Goal: Understand process/instructions: Learn about a topic

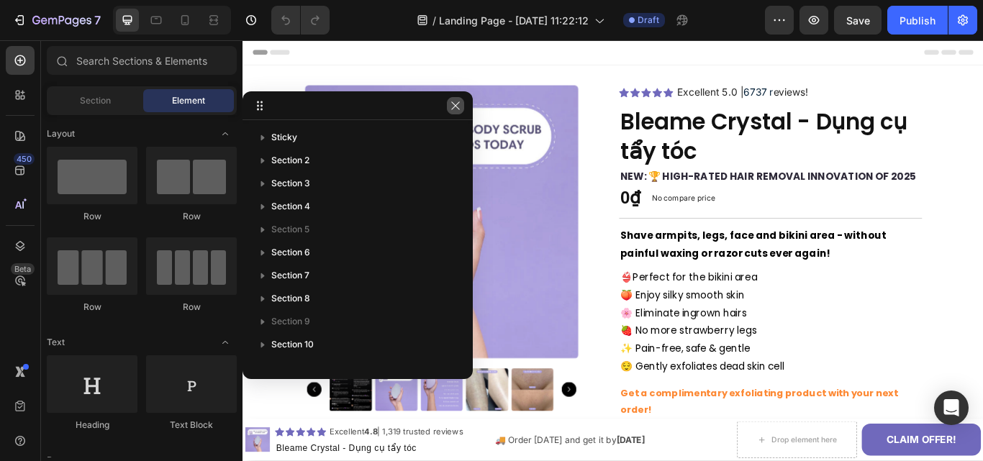
click at [450, 104] on icon "button" at bounding box center [456, 106] width 12 height 12
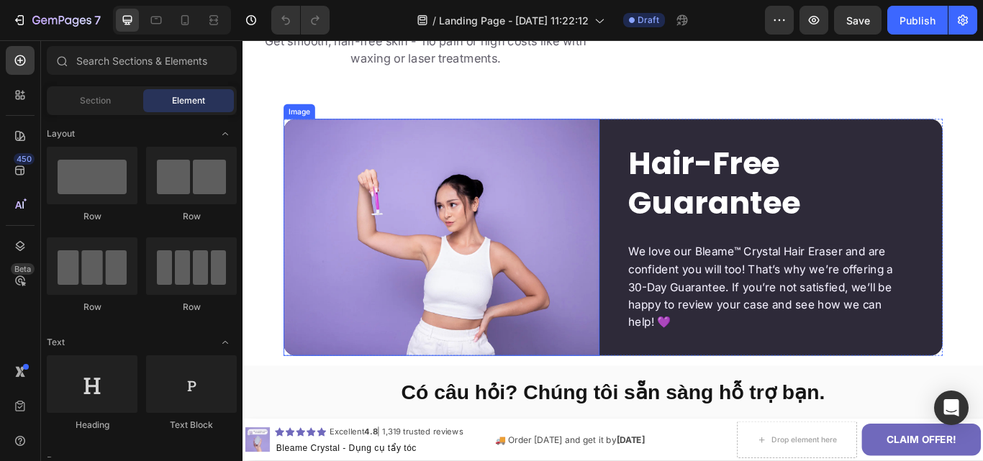
scroll to position [3329, 0]
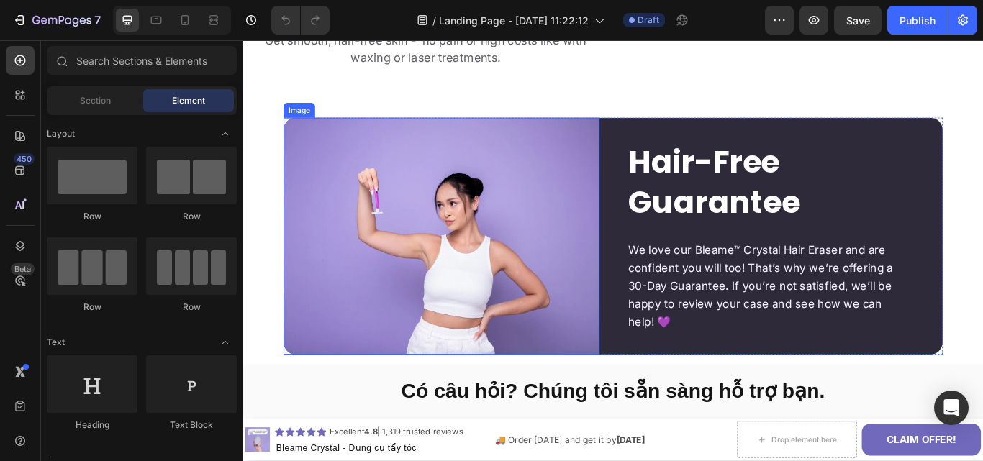
click at [481, 275] on img at bounding box center [474, 269] width 368 height 276
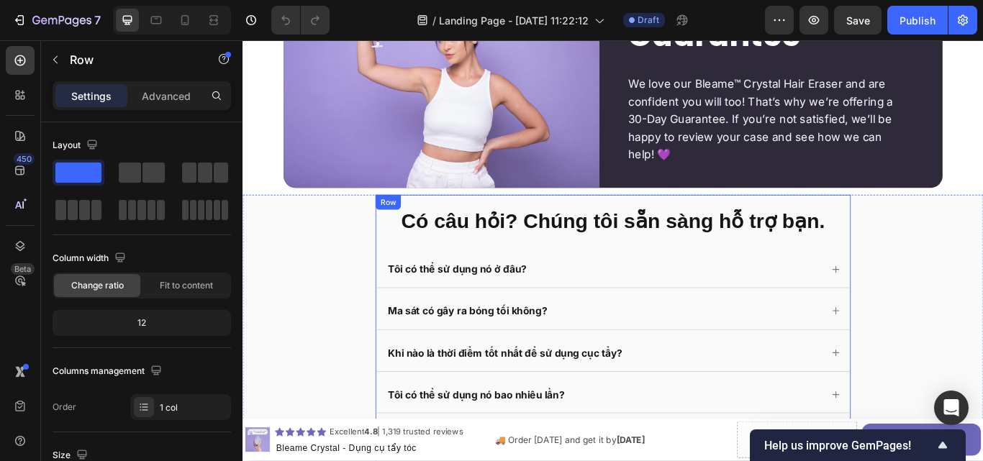
scroll to position [3538, 0]
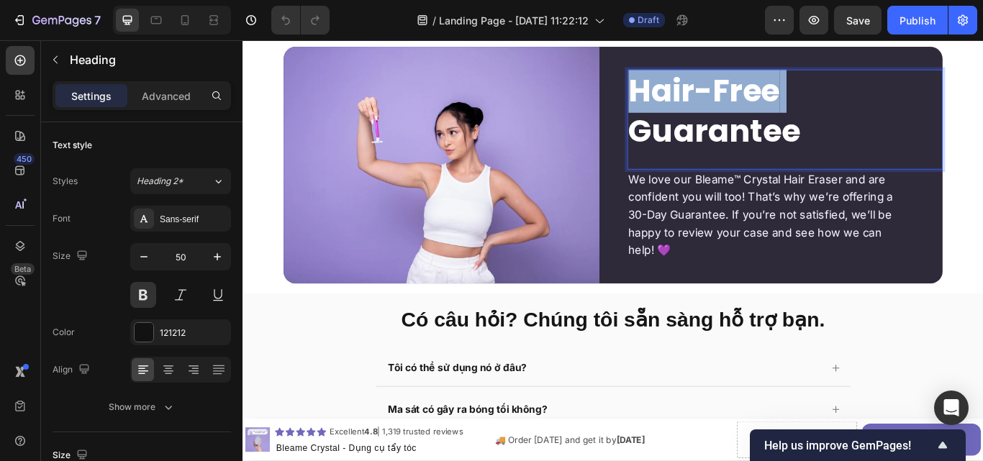
click at [720, 109] on span "Hair-Free" at bounding box center [780, 99] width 176 height 51
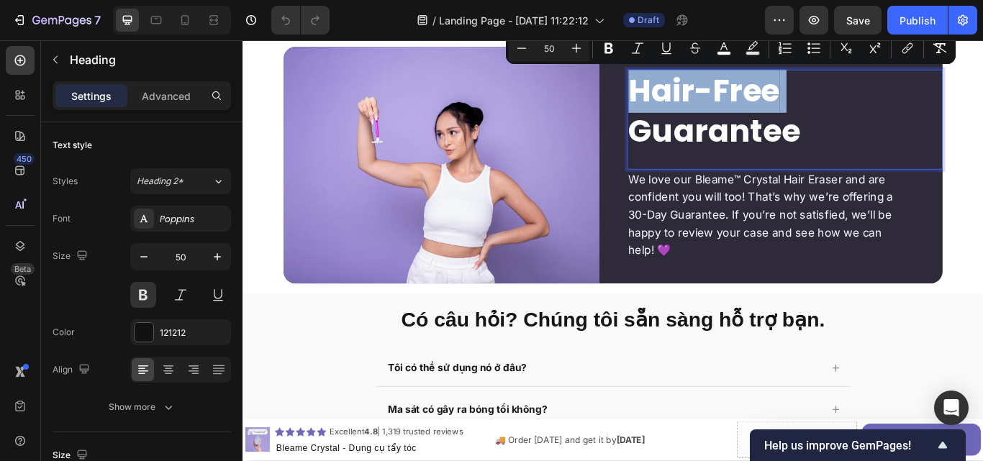
click at [720, 109] on span "Hair-Free" at bounding box center [780, 99] width 176 height 51
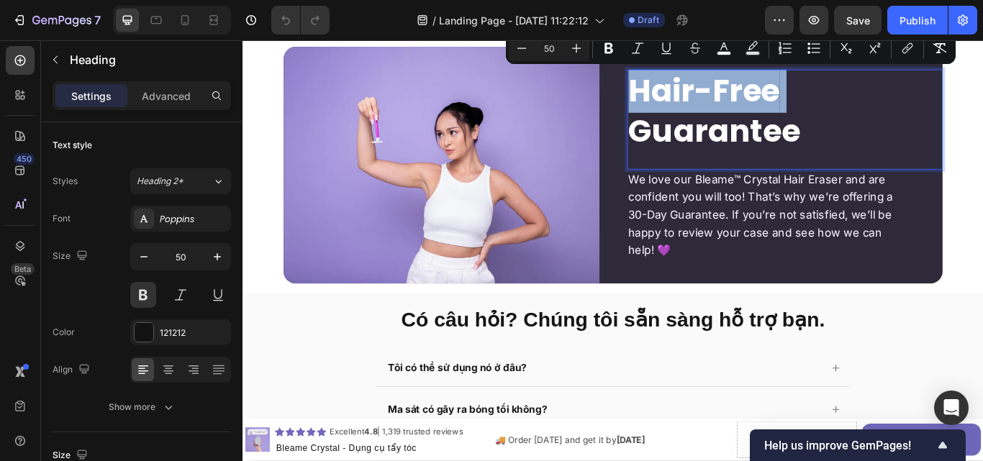
click at [720, 109] on span "Hair-Free" at bounding box center [780, 99] width 176 height 51
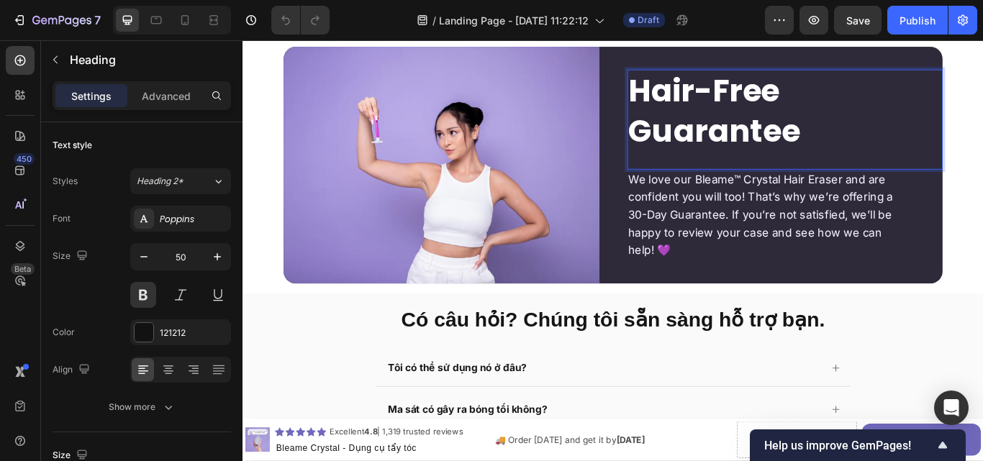
scroll to position [1, 0]
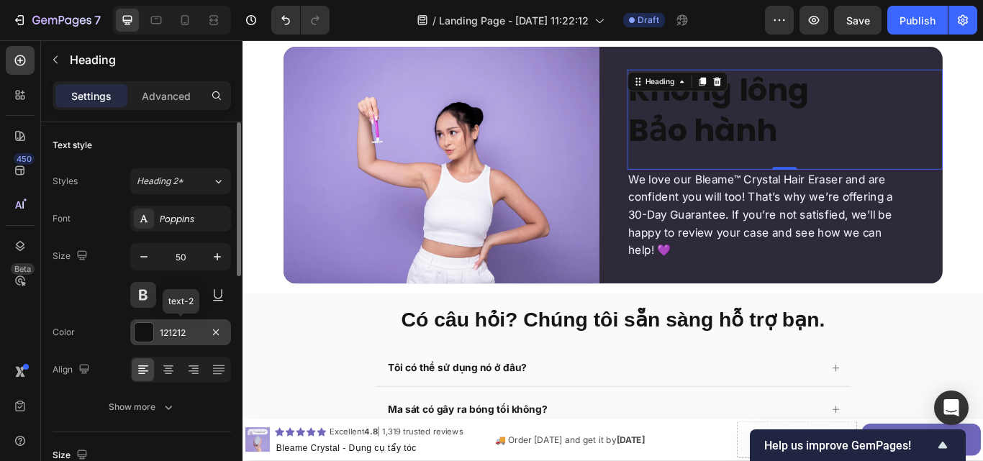
click at [157, 323] on div "121212" at bounding box center [180, 332] width 101 height 26
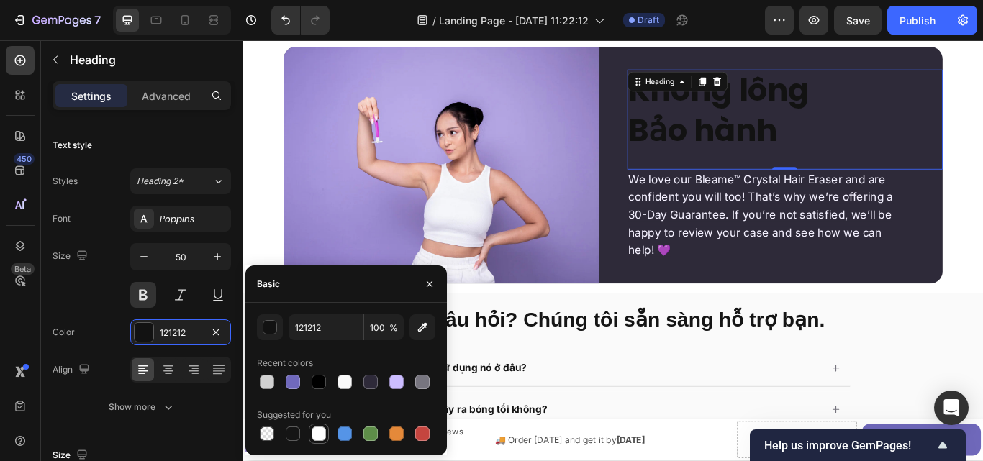
click at [319, 430] on div at bounding box center [319, 434] width 14 height 14
type input "FFFFFF"
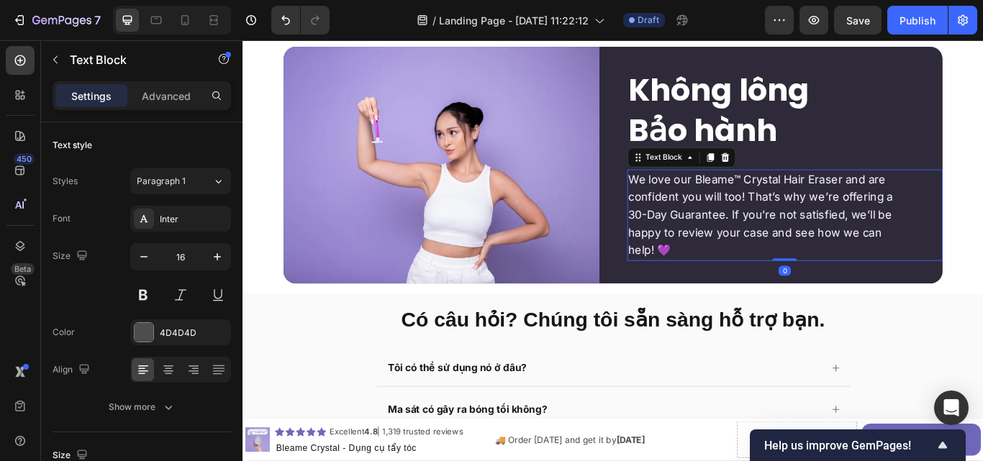
click at [747, 240] on span "30-Day Guarantee. If you’re not satisfied, we’ll be" at bounding box center [845, 244] width 307 height 15
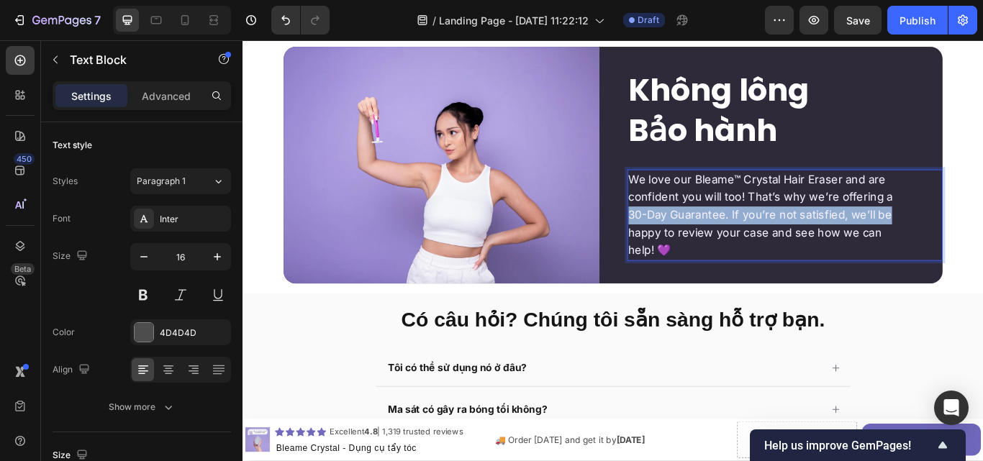
click at [747, 240] on span "30-Day Guarantee. If you’re not satisfied, we’ll be" at bounding box center [845, 244] width 307 height 15
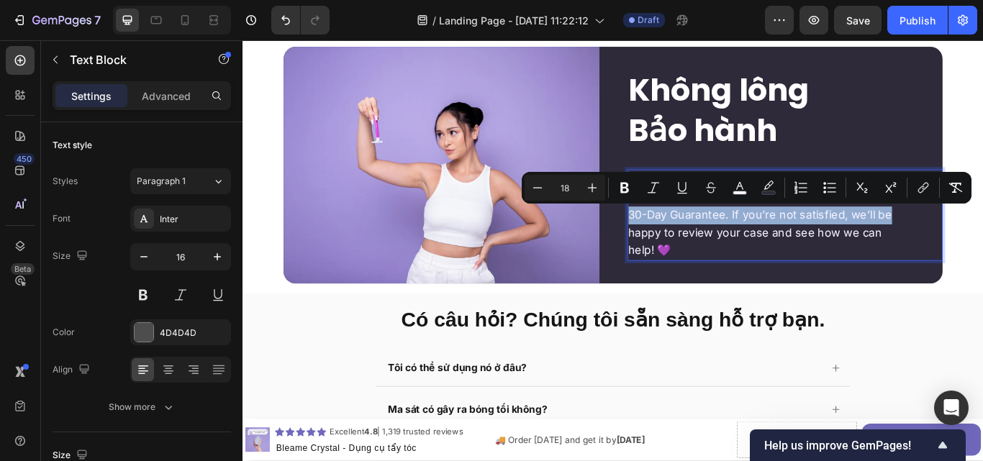
click at [747, 240] on span "30-Day Guarantee. If you’re not satisfied, we’ll be" at bounding box center [845, 244] width 307 height 15
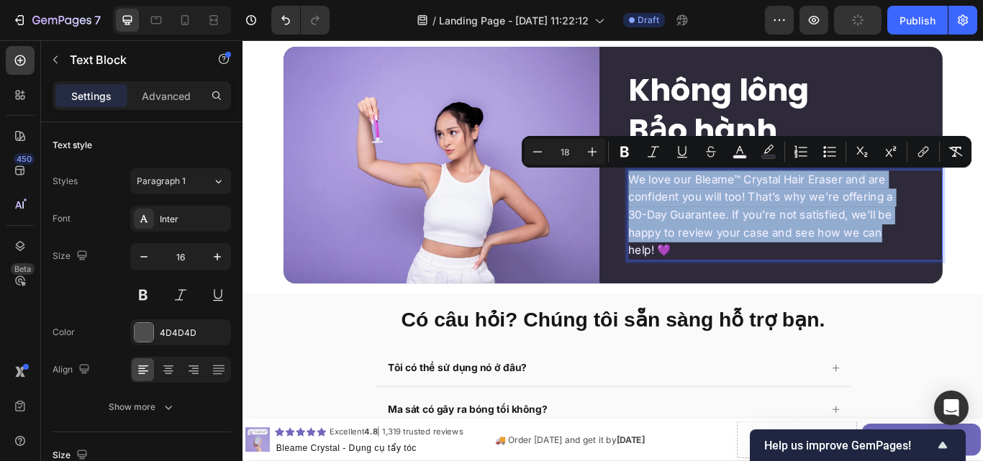
copy div "We love our Bleame™ Crystal Hair Eraser and are confident you will too! That’s …"
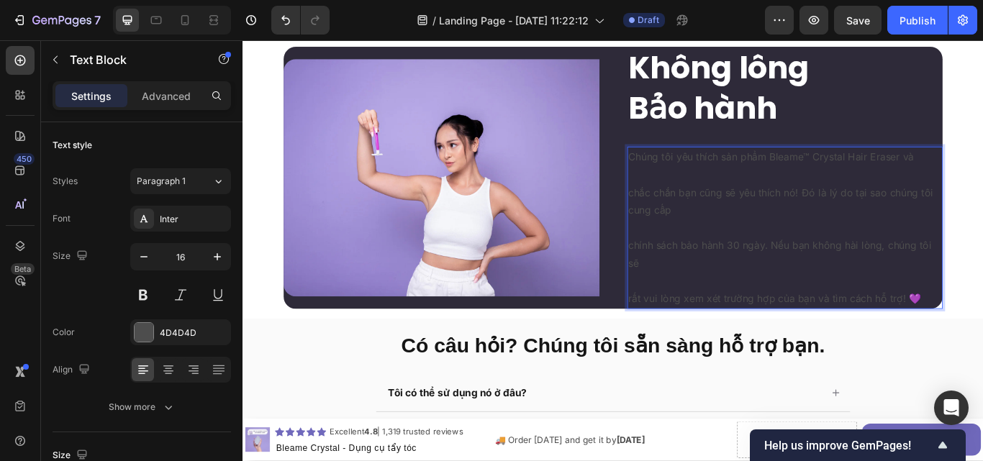
click at [692, 214] on p "chắc chắn bạn cũng sẽ yêu thích nó! Đó là lý do tại sao chúng tôi cung cấp" at bounding box center [874, 229] width 365 height 42
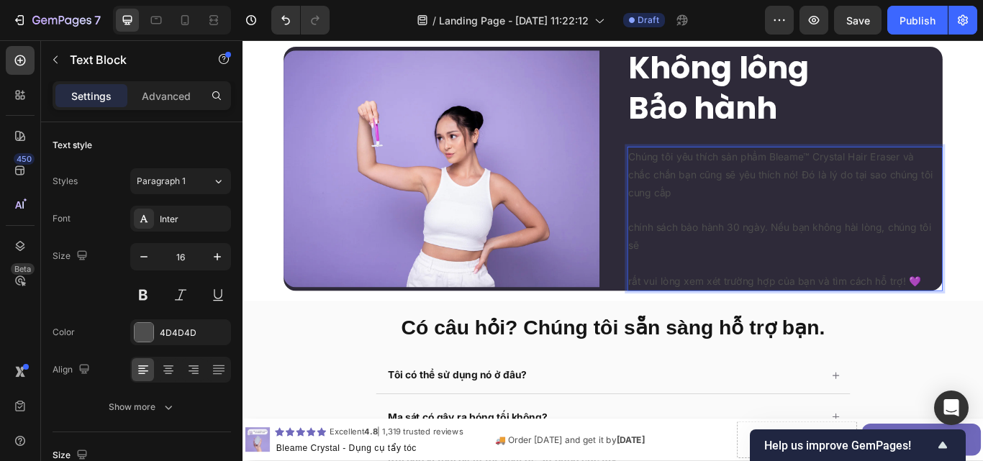
click at [692, 260] on p "chính sách bảo hành 30 ngày. Nếu bạn không hài lòng, chúng tôi sẽ" at bounding box center [874, 270] width 365 height 42
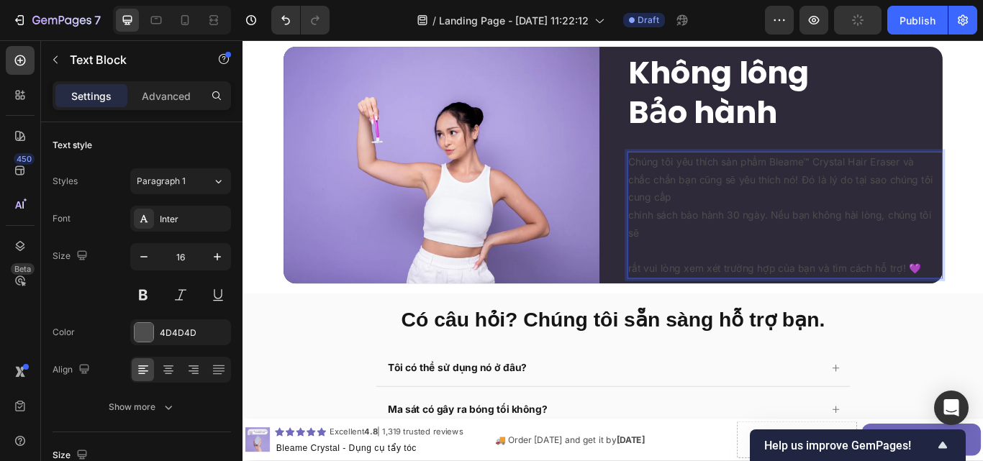
click at [691, 304] on div "Chúng tôi yêu thích sản phẩm Bleame™ Crystal Hair Eraser và chắc chắn bạn cũng …" at bounding box center [875, 245] width 368 height 148
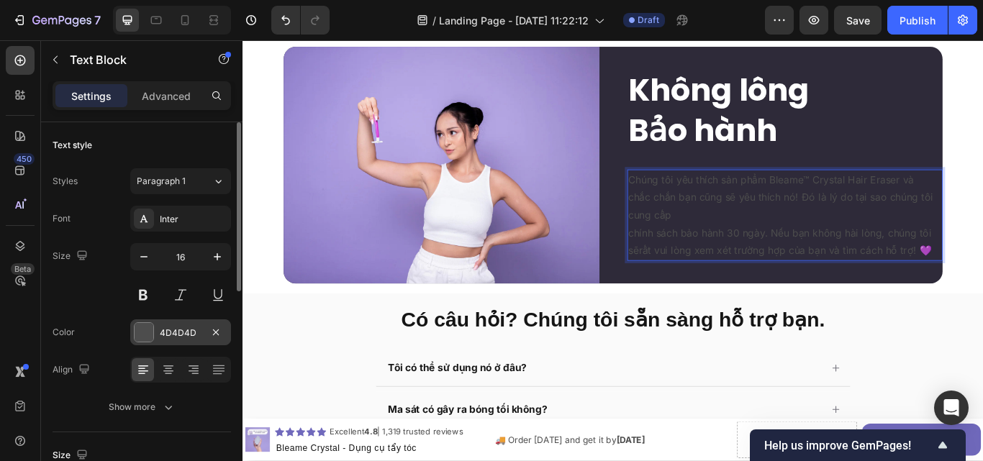
click at [142, 335] on div at bounding box center [144, 332] width 19 height 19
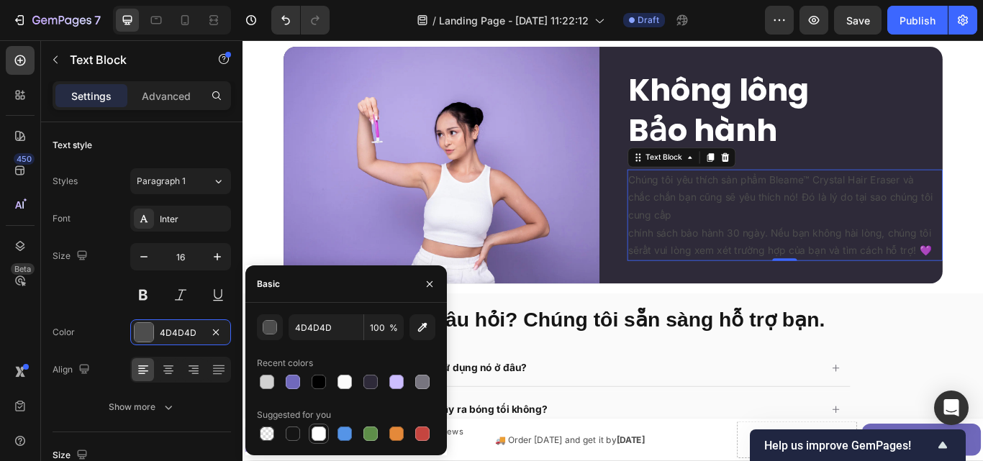
click at [311, 431] on div at bounding box center [318, 433] width 17 height 17
type input "FFFFFF"
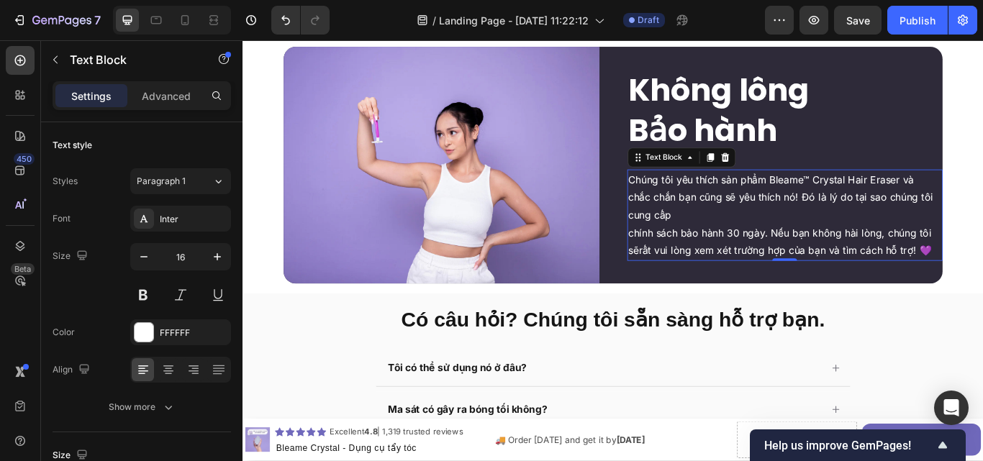
scroll to position [3513, 0]
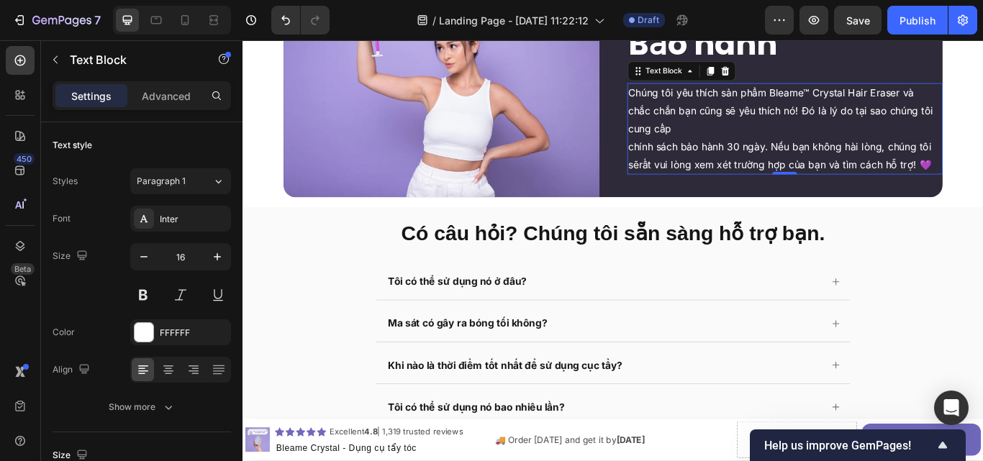
click at [692, 196] on p "chính sách bảo hành 30 ngày. Nếu bạn không hài lòng, chúng tôi sẽrất vui lòng x…" at bounding box center [874, 176] width 365 height 42
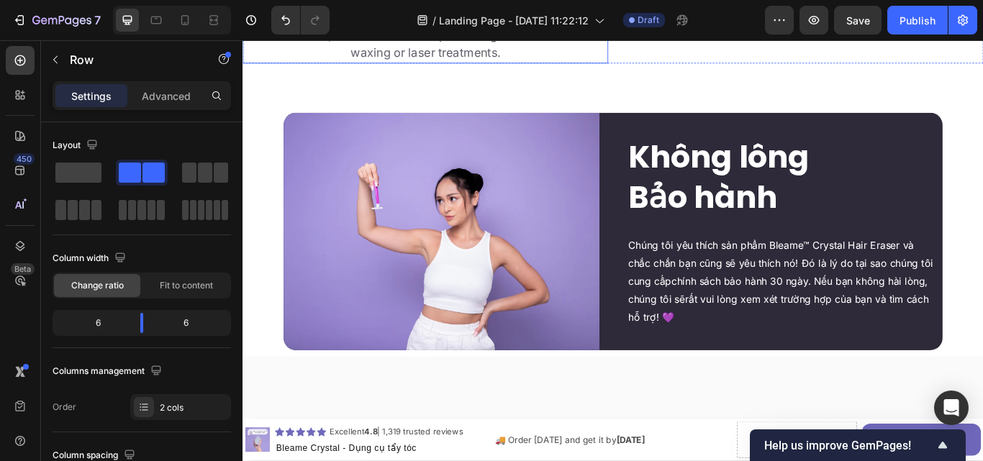
scroll to position [3437, 0]
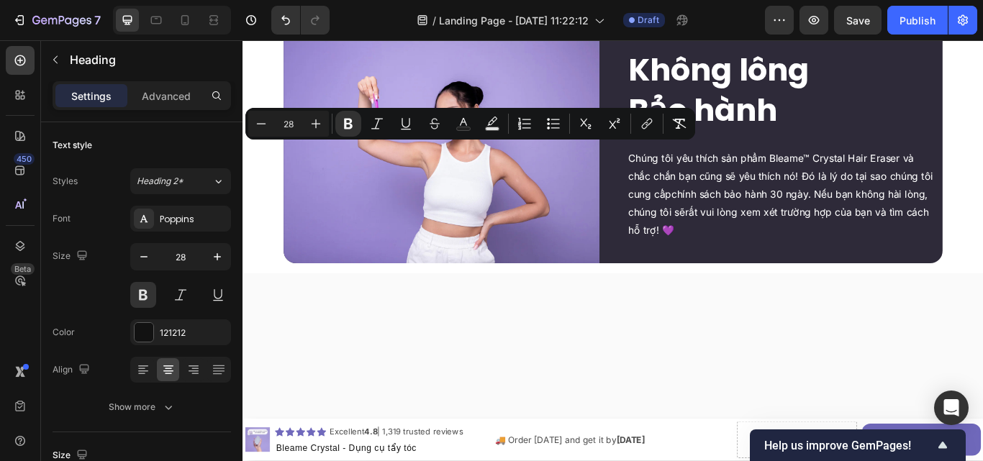
copy p "What Makes Bleame So"
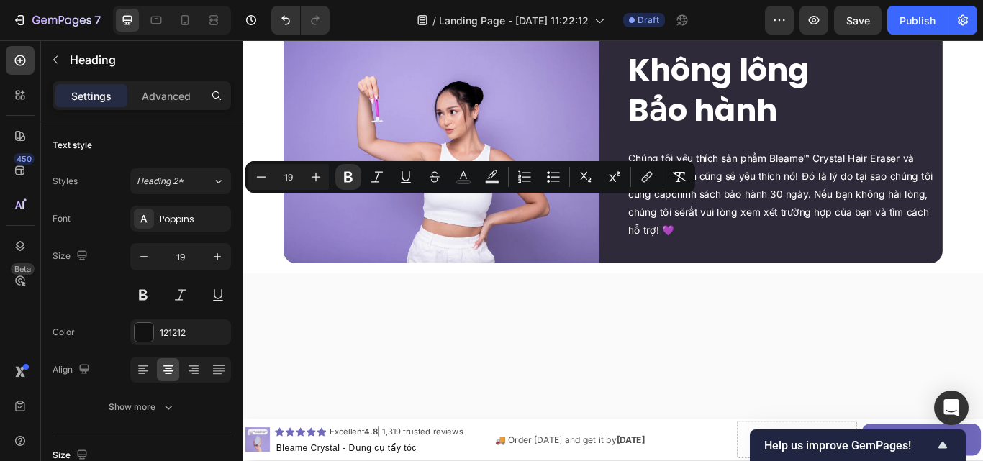
copy strong "Bleame vs Waxing vs Laser:"
